Goal: Check status: Check status

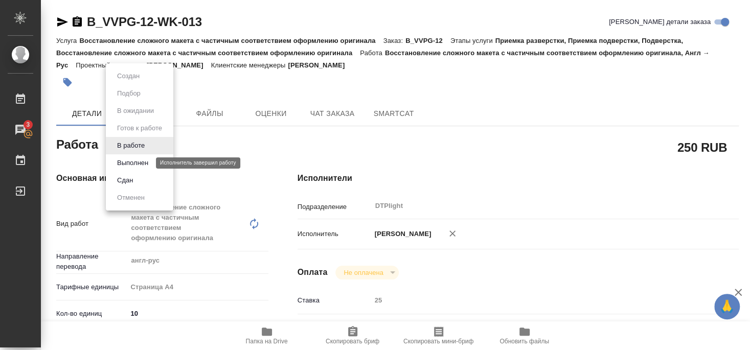
click at [137, 158] on button "Выполнен" at bounding box center [132, 163] width 37 height 11
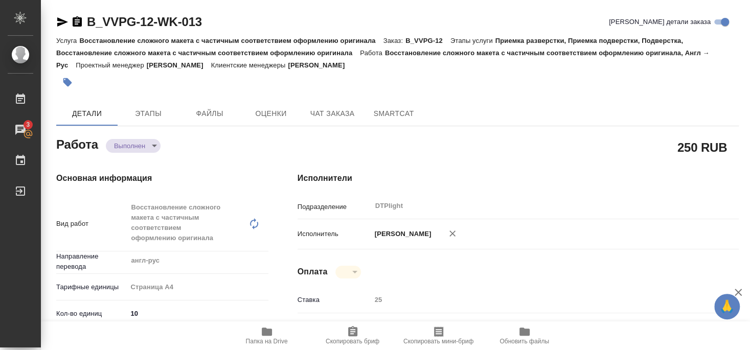
type textarea "x"
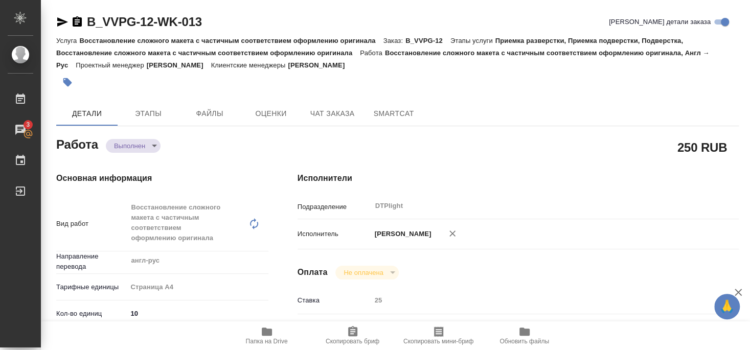
type textarea "x"
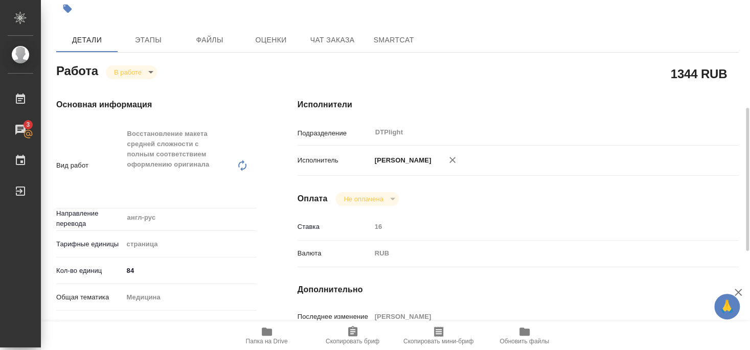
scroll to position [227, 0]
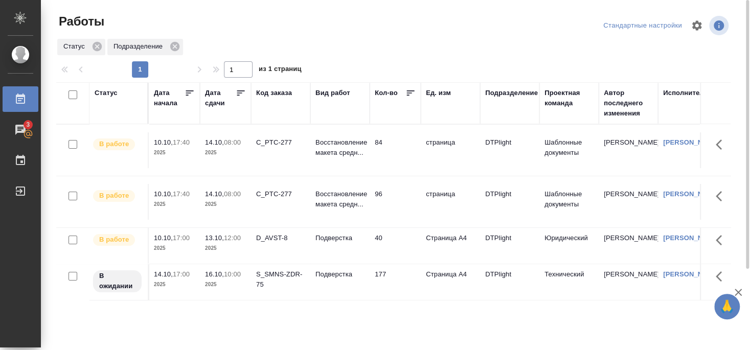
click at [273, 256] on td "D_AVST-8" at bounding box center [280, 246] width 59 height 36
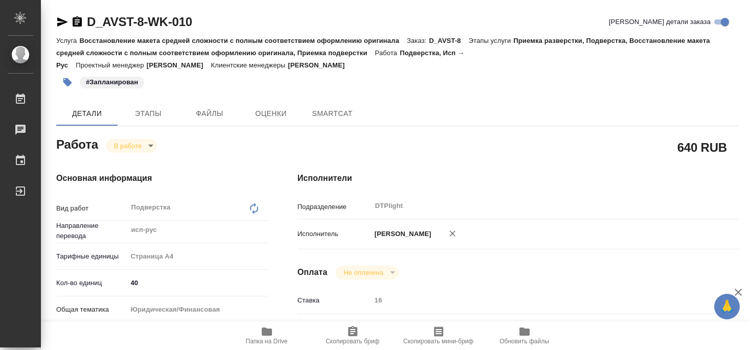
type textarea "x"
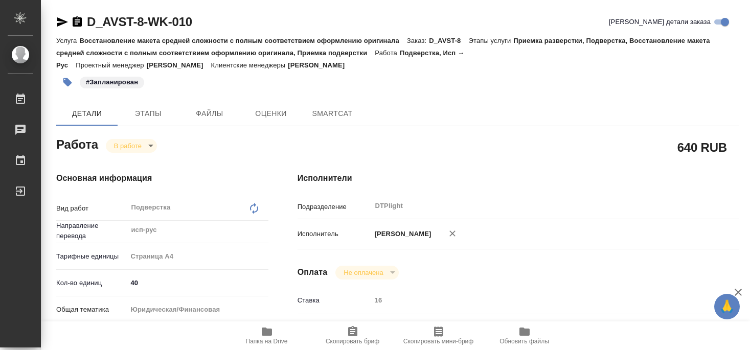
type textarea "x"
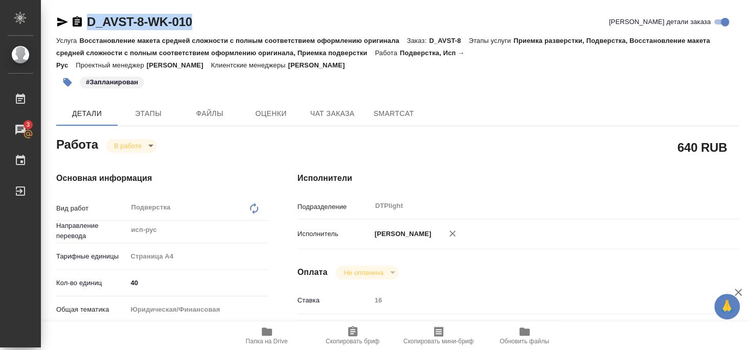
drag, startPoint x: 86, startPoint y: 31, endPoint x: 198, endPoint y: 27, distance: 111.6
click at [198, 27] on div "D_AVST-8-WK-010 Кратко детали заказа" at bounding box center [397, 24] width 683 height 20
copy link "D_AVST-8-WK-010"
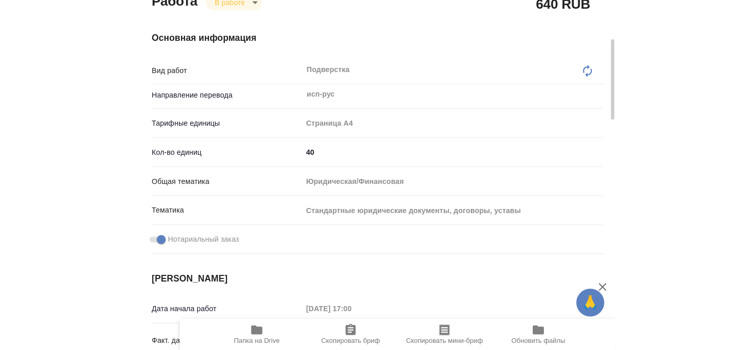
scroll to position [156, 0]
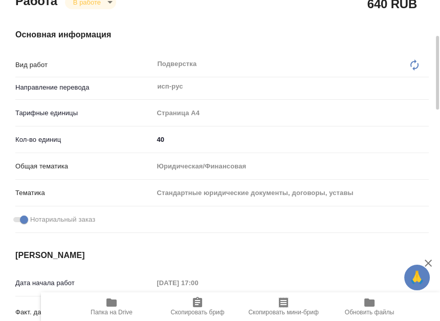
type textarea "x"
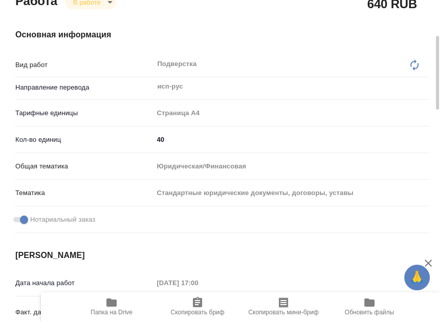
click at [295, 210] on div "Нотариальный заказ" at bounding box center [221, 219] width 413 height 18
type textarea "x"
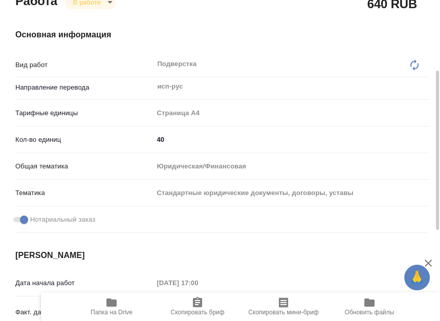
type textarea "x"
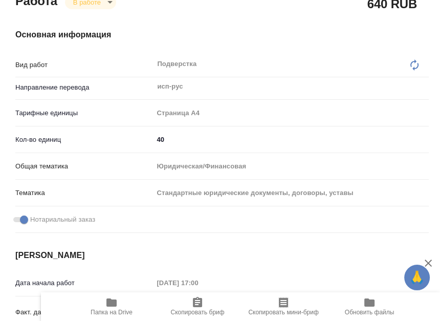
type textarea "x"
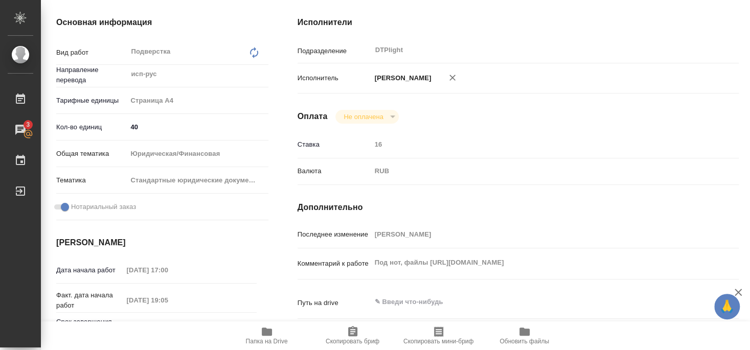
type textarea "x"
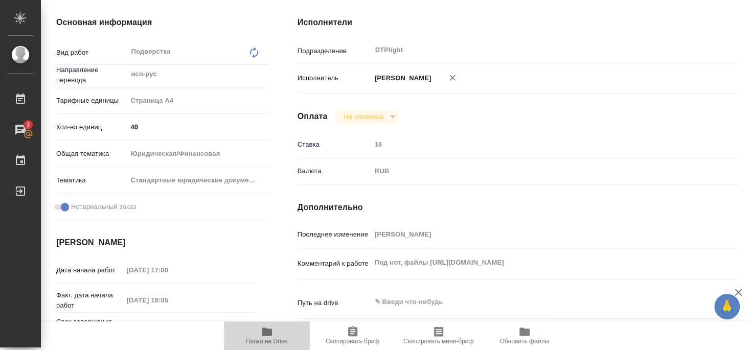
click at [270, 336] on icon "button" at bounding box center [267, 332] width 12 height 12
type textarea "x"
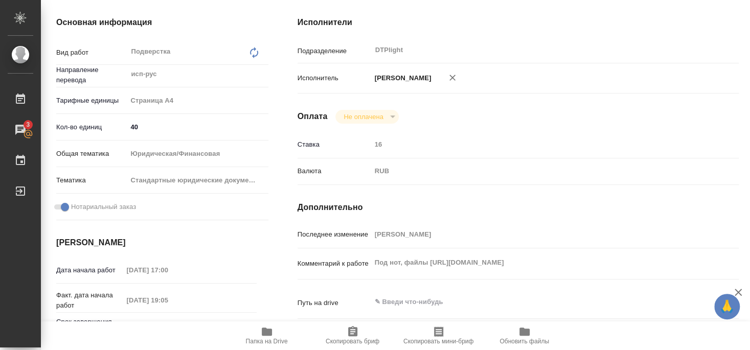
type textarea "x"
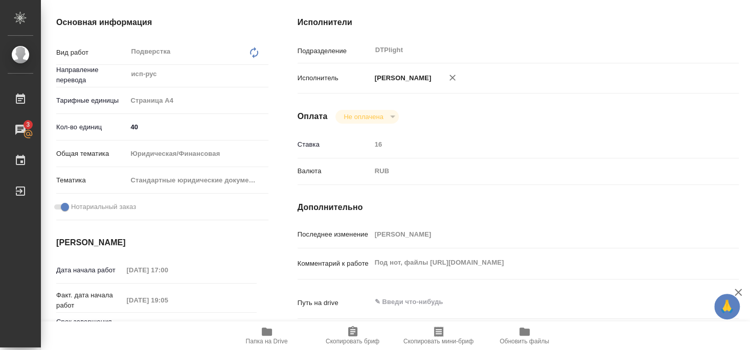
type textarea "x"
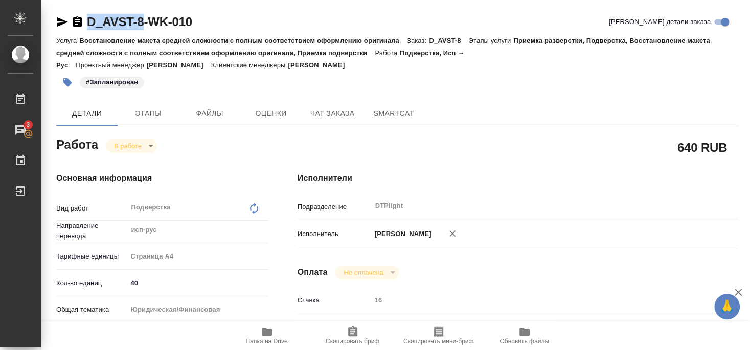
drag, startPoint x: 85, startPoint y: 31, endPoint x: 142, endPoint y: 31, distance: 56.3
click at [142, 31] on div "D_AVST-8-WK-010 Кратко детали заказа" at bounding box center [397, 24] width 683 height 20
copy link "D_AVST-8"
click at [275, 336] on span "Папка на Drive" at bounding box center [267, 335] width 74 height 19
click at [263, 336] on icon "button" at bounding box center [267, 332] width 12 height 12
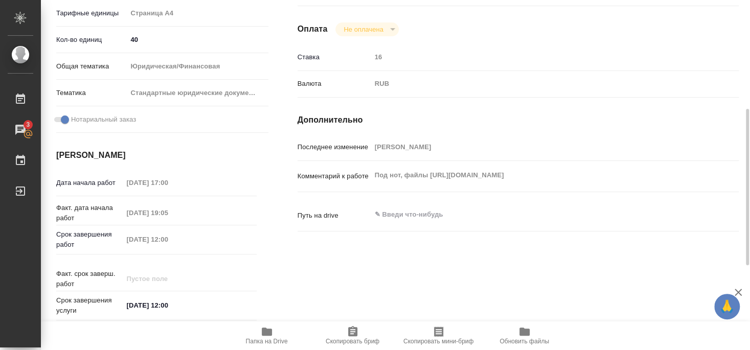
scroll to position [78, 0]
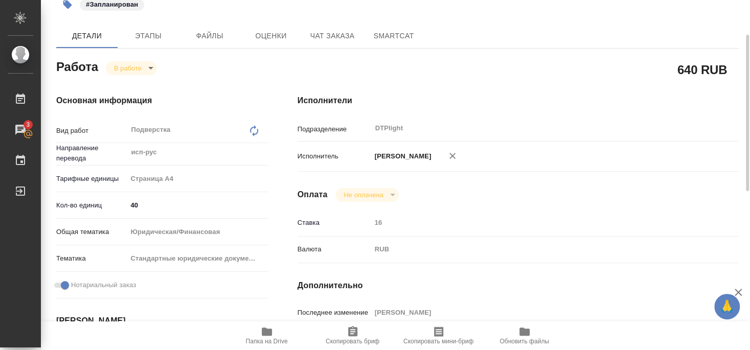
click at [131, 59] on div "Работа В работе inProgress" at bounding box center [156, 66] width 200 height 18
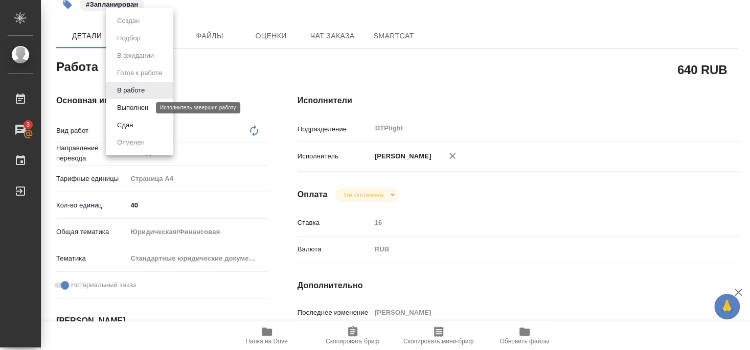
click at [136, 105] on button "Выполнен" at bounding box center [132, 107] width 37 height 11
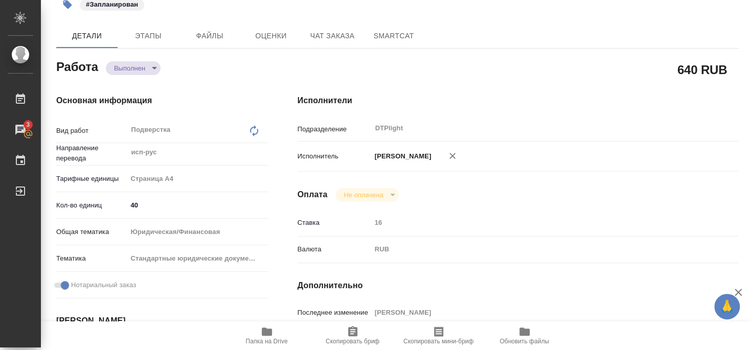
type textarea "x"
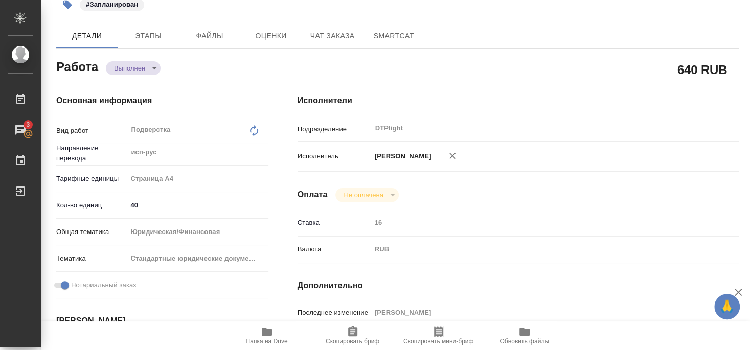
type textarea "x"
